Goal: Transaction & Acquisition: Book appointment/travel/reservation

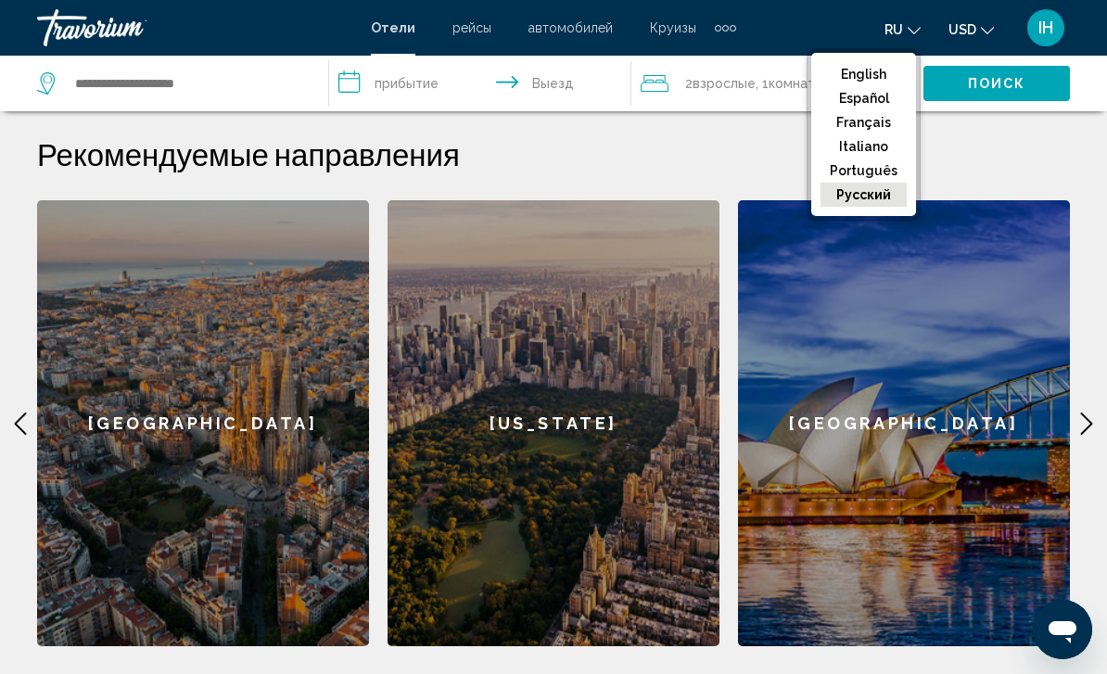
scroll to position [504, 0]
click at [958, 434] on div "[GEOGRAPHIC_DATA]" at bounding box center [904, 424] width 332 height 446
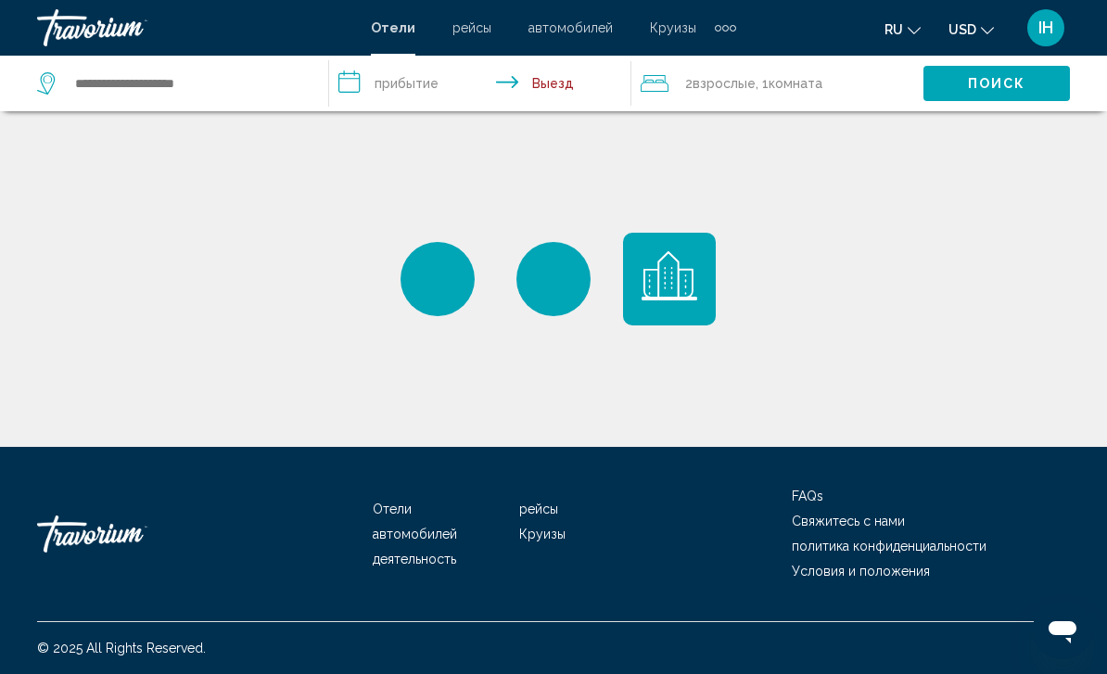
type input "**********"
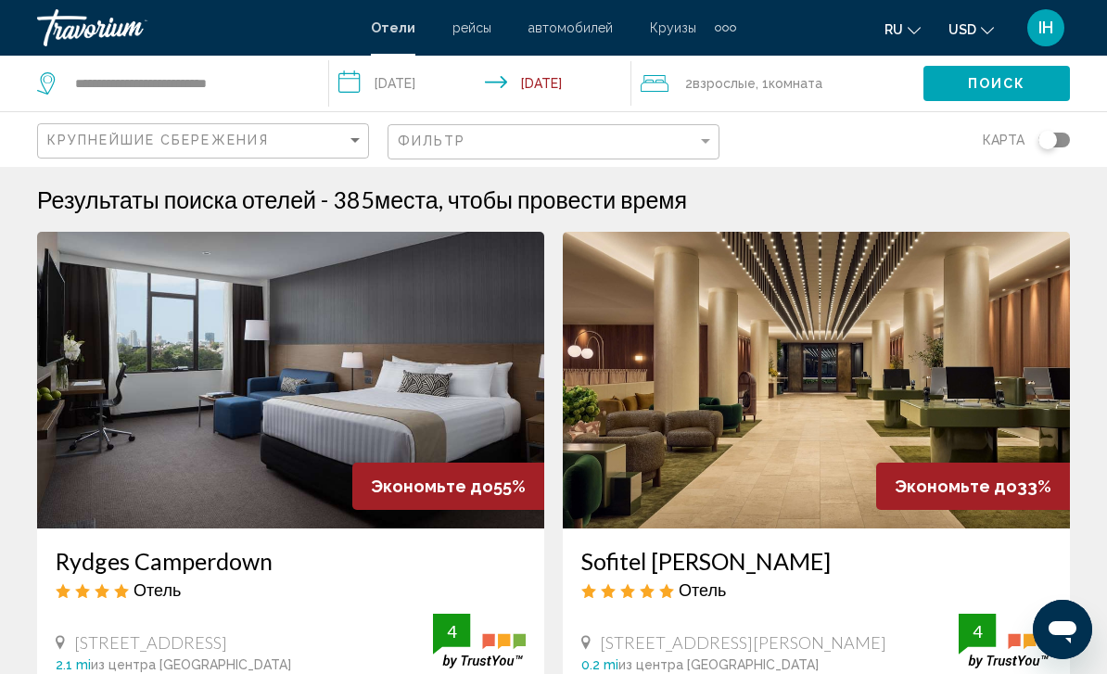
click at [976, 30] on button "USD USD ($) MXN (Mex$) CAD (Can$) GBP (£) EUR (€) AUD (A$) NZD (NZ$) CNY (CN¥)" at bounding box center [970, 29] width 45 height 27
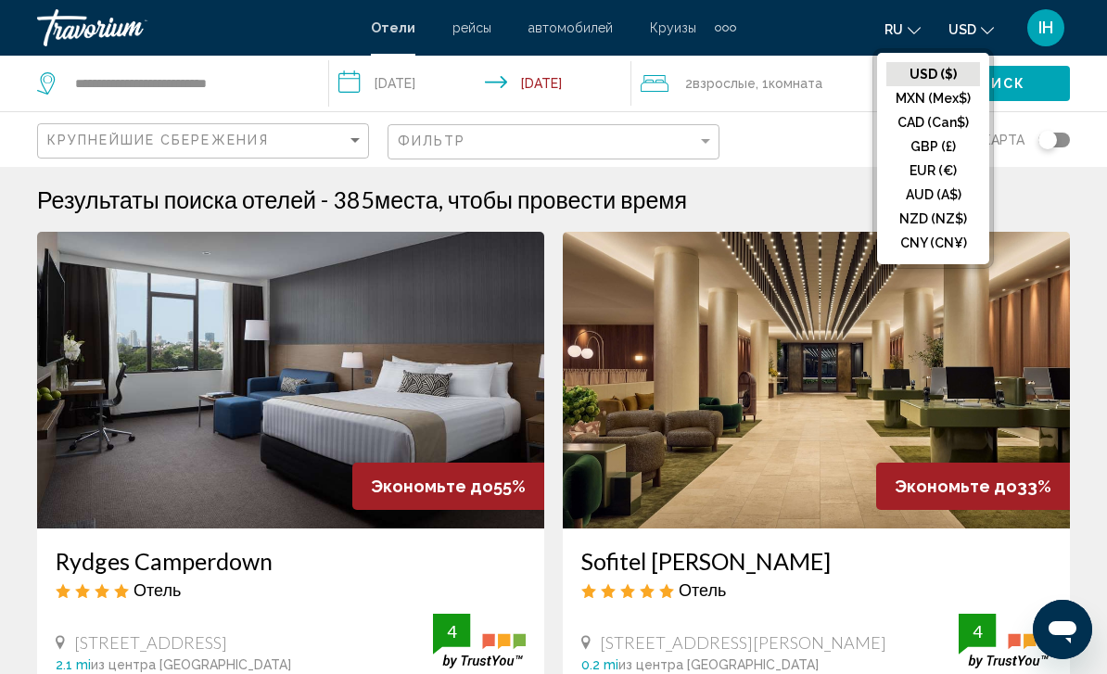
click at [920, 174] on button "EUR (€)" at bounding box center [933, 170] width 94 height 24
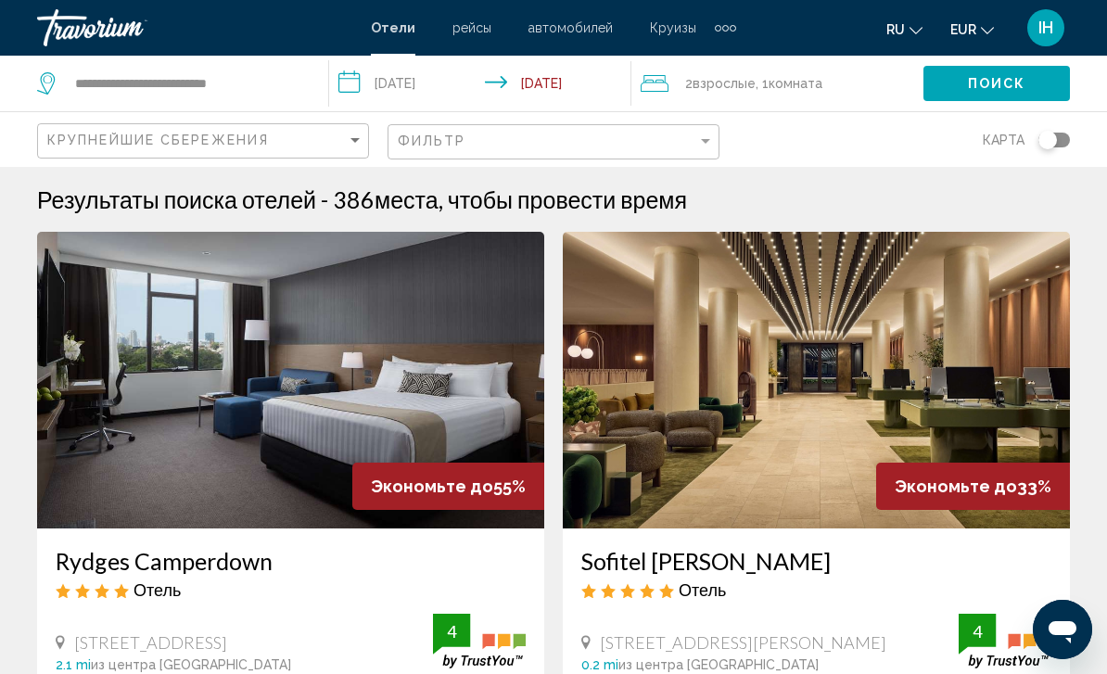
click at [166, 571] on h3 "Rydges Camperdown" at bounding box center [291, 561] width 470 height 28
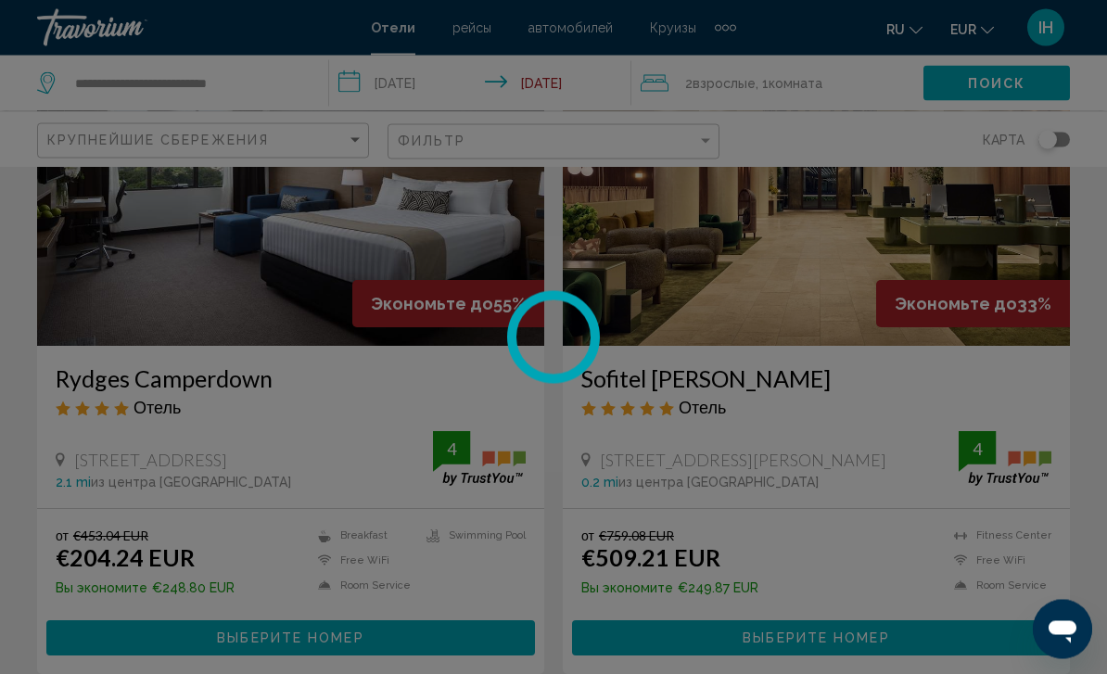
scroll to position [216, 0]
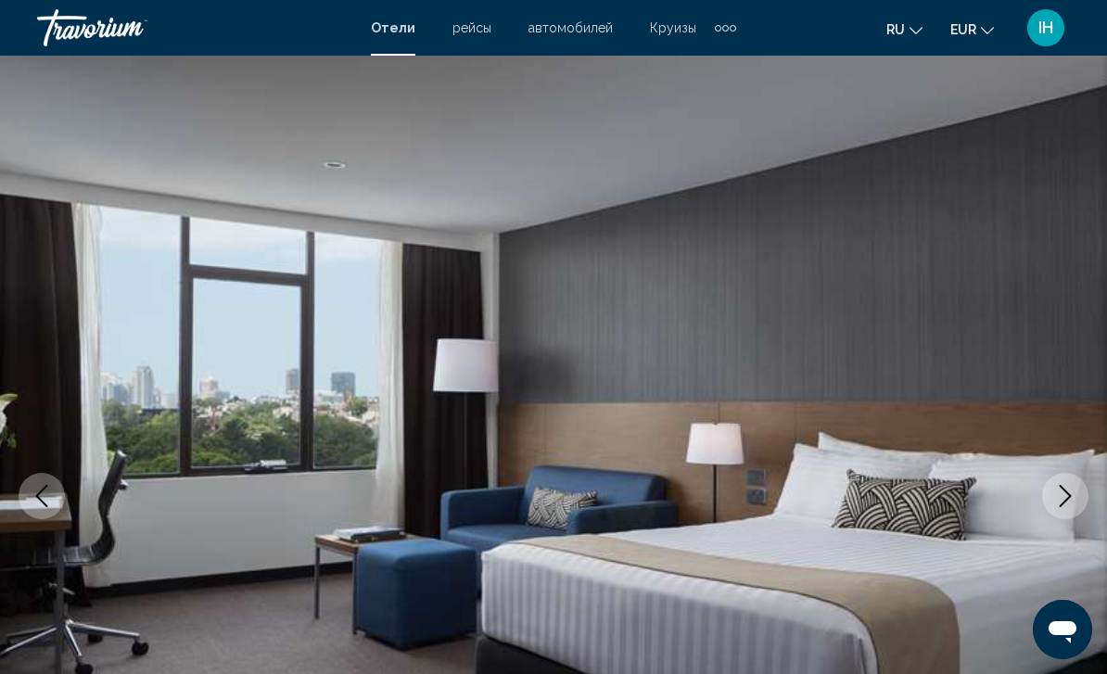
click at [905, 28] on button "ru English Español Français Italiano Português русский" at bounding box center [904, 29] width 36 height 27
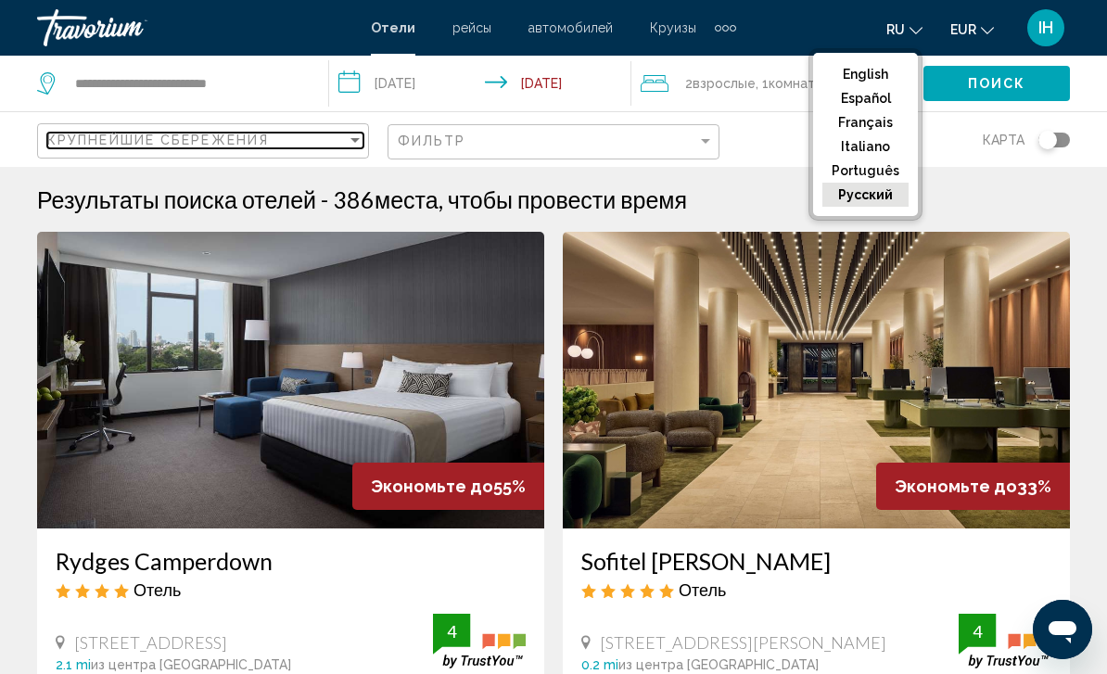
click at [183, 134] on span "Крупнейшие сбережения" at bounding box center [157, 140] width 221 height 15
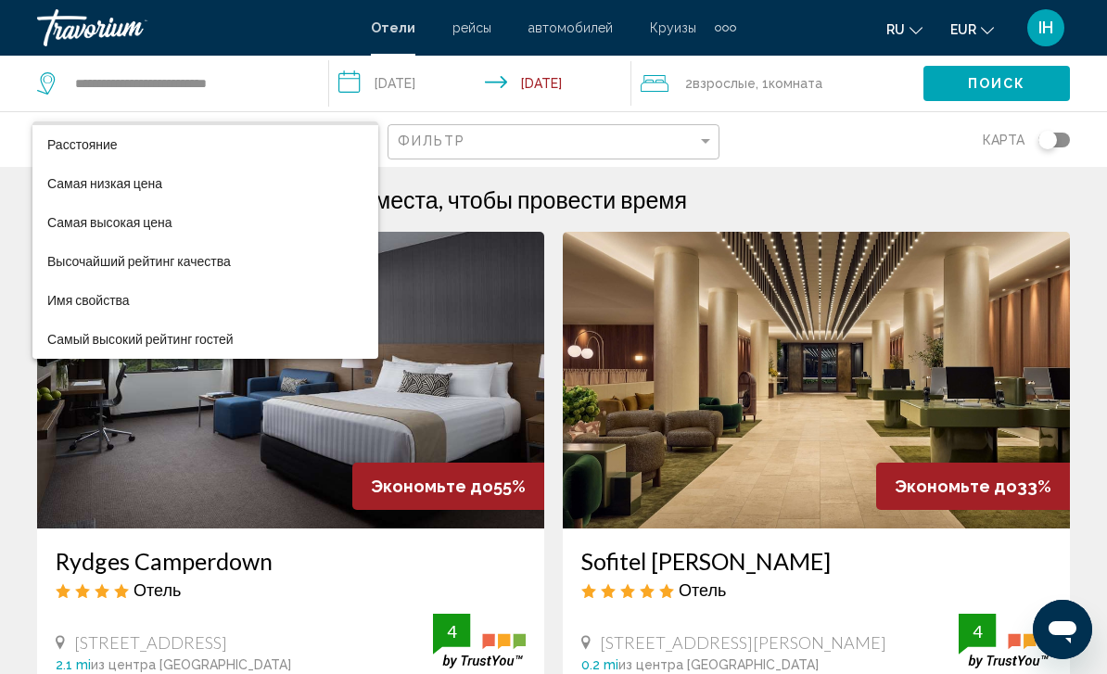
scroll to position [35, 0]
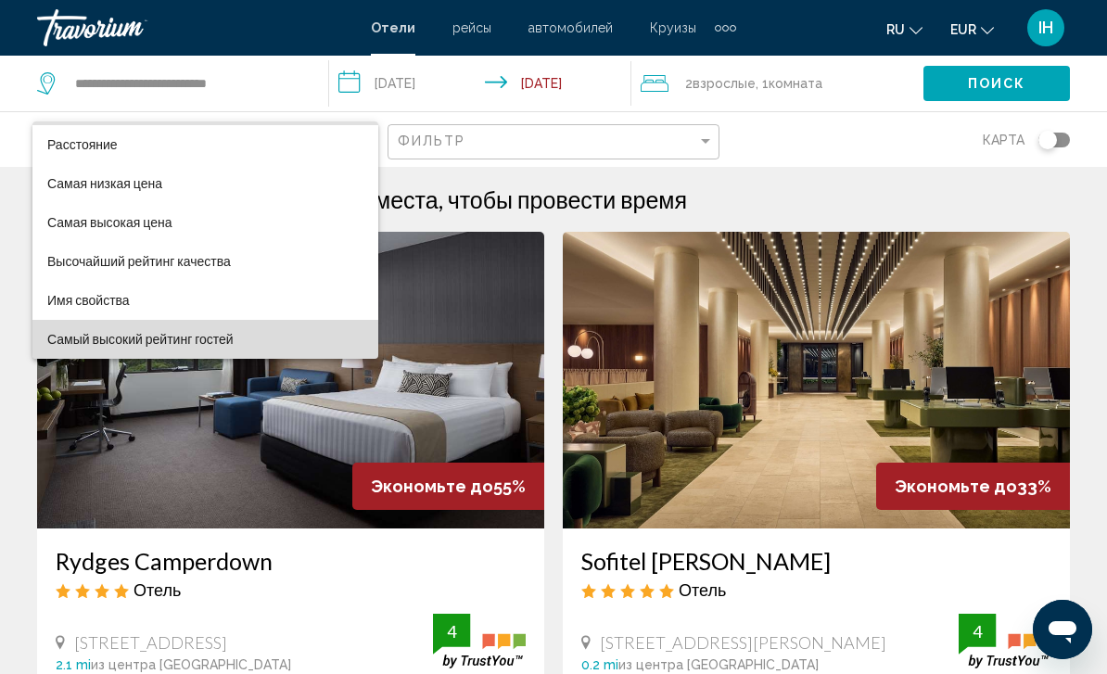
click at [102, 340] on span "Самый высокий рейтинг гостей" at bounding box center [140, 339] width 186 height 15
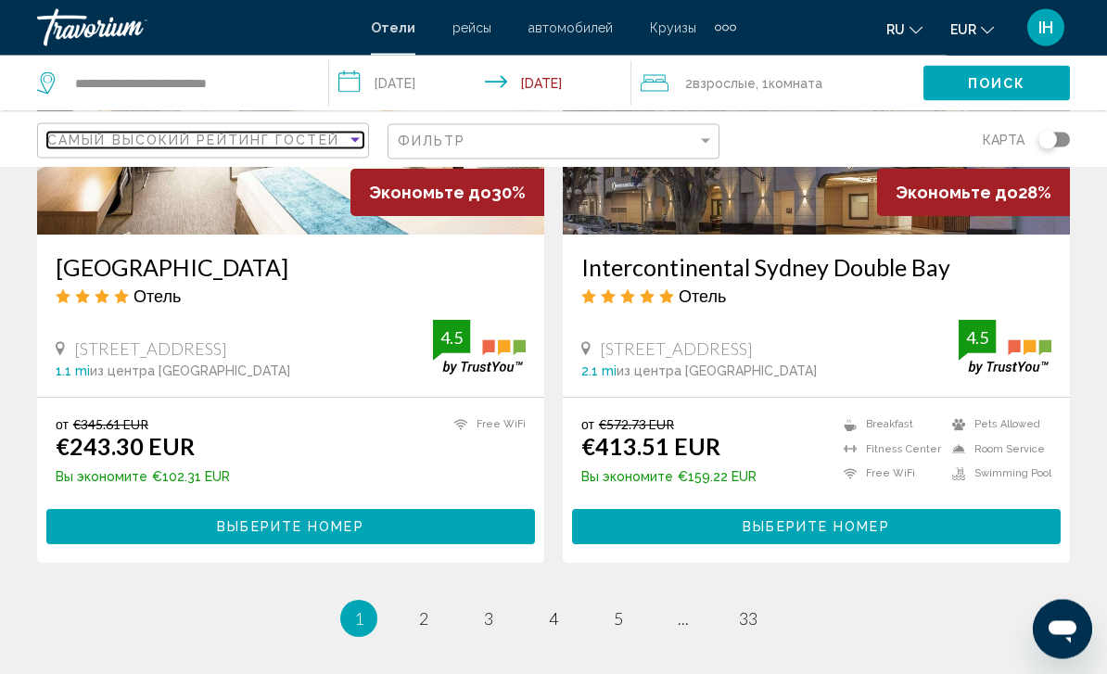
scroll to position [3602, 0]
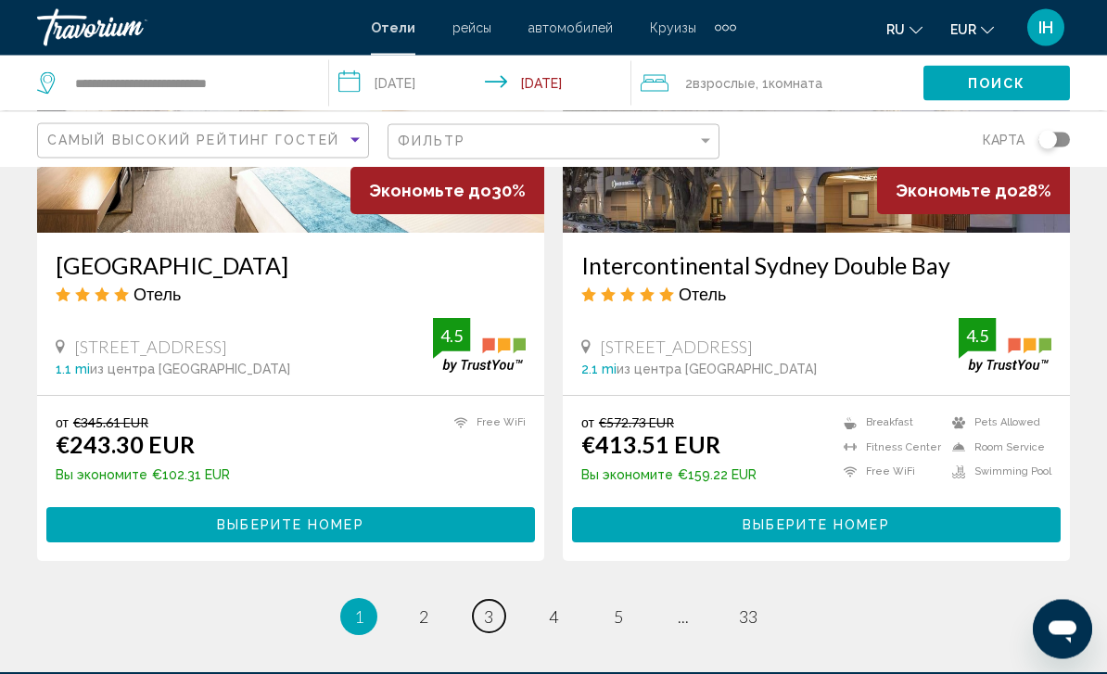
click at [487, 619] on span "3" at bounding box center [488, 617] width 9 height 20
